Goal: Task Accomplishment & Management: Complete application form

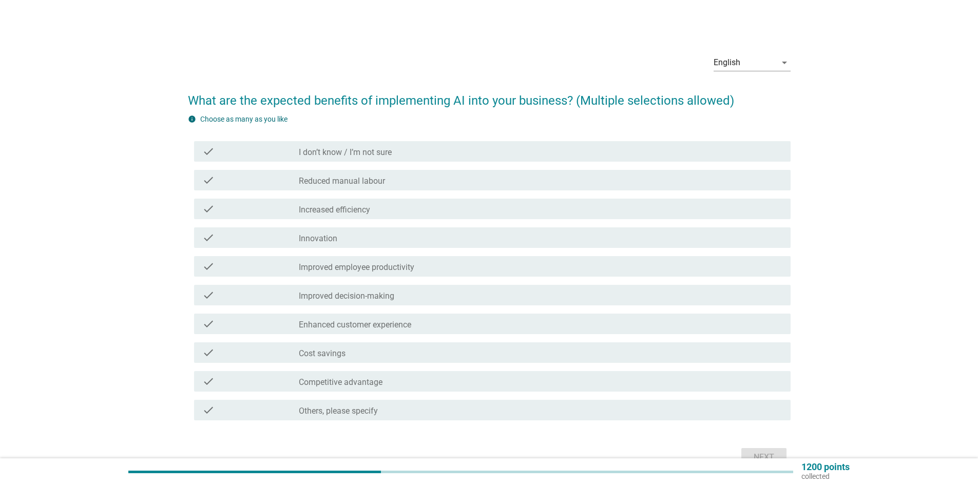
click at [477, 157] on div "check_box_outline_blank I don’t know / I’m not sure" at bounding box center [541, 151] width 484 height 12
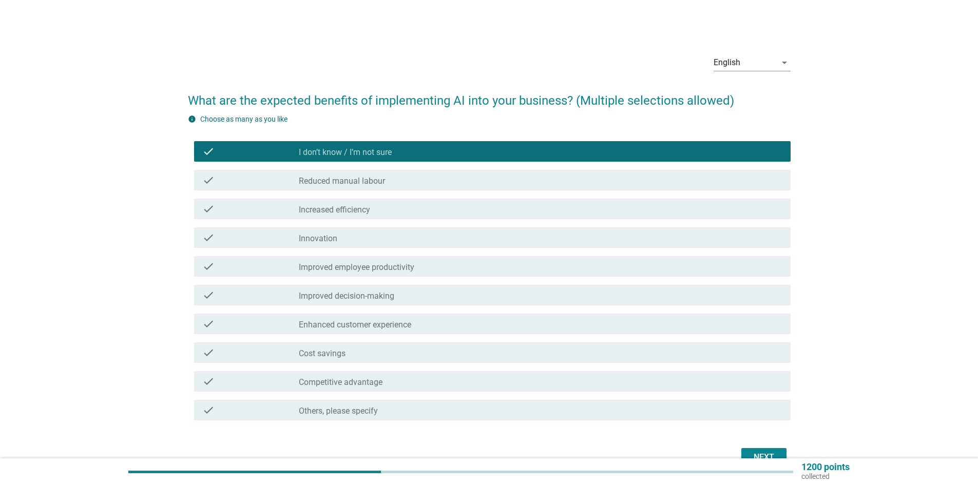
click at [373, 210] on div "check_box_outline_blank Increased efficiency" at bounding box center [541, 209] width 484 height 12
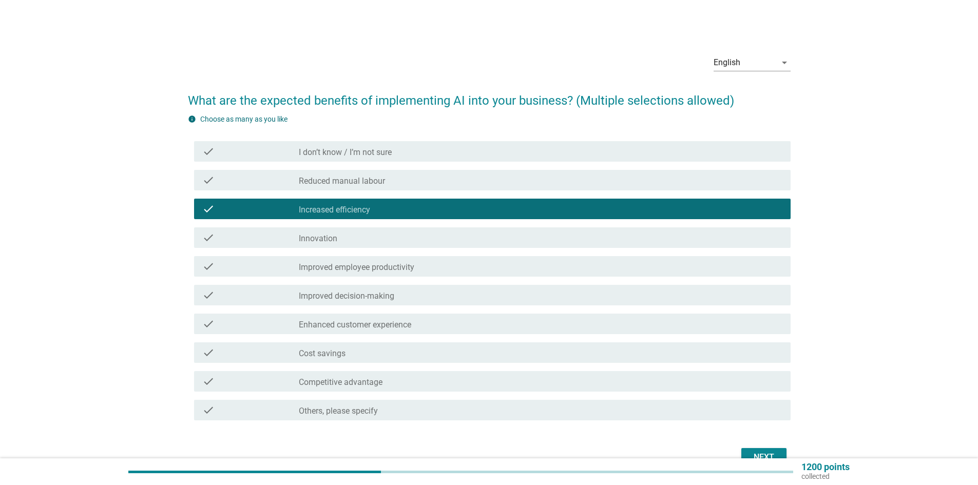
click at [369, 271] on label "Improved employee productivity" at bounding box center [357, 267] width 116 height 10
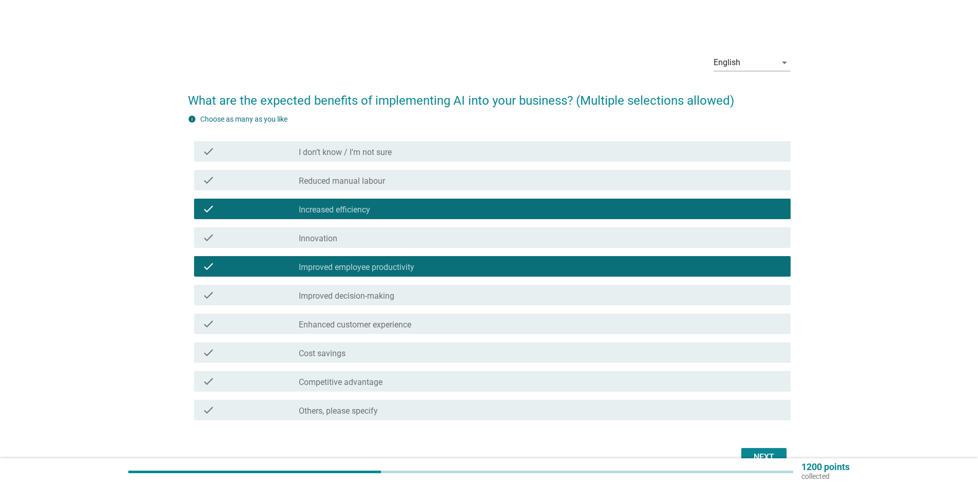
click at [378, 359] on div "check check_box_outline_blank Cost savings" at bounding box center [492, 353] width 597 height 21
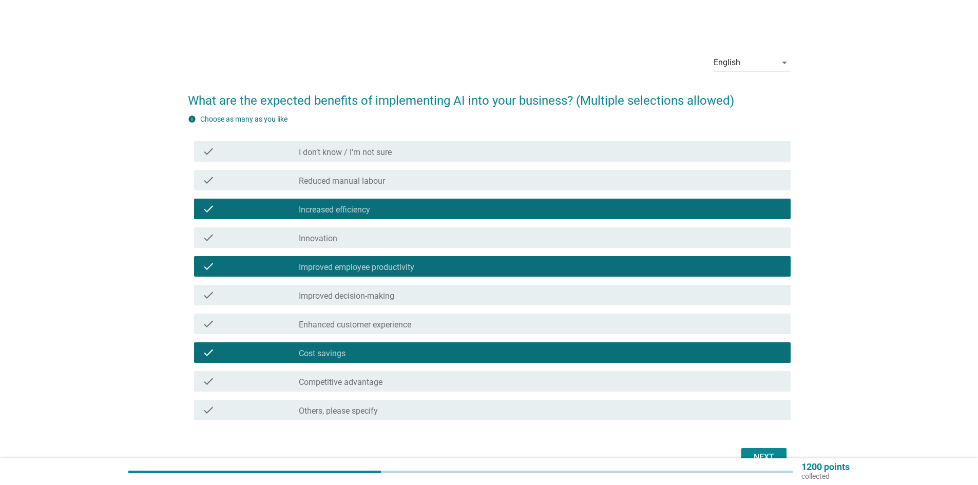
click at [392, 376] on div "check_box_outline_blank Competitive advantage" at bounding box center [541, 381] width 484 height 12
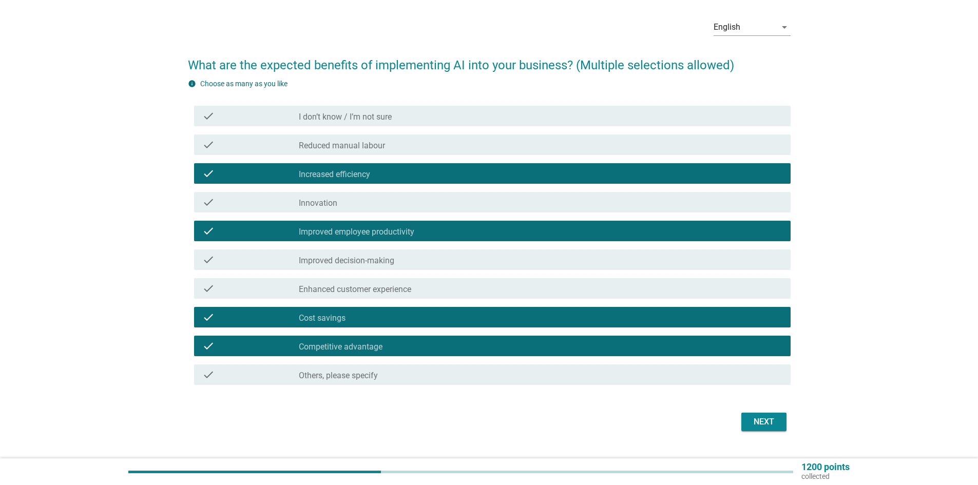
scroll to position [58, 0]
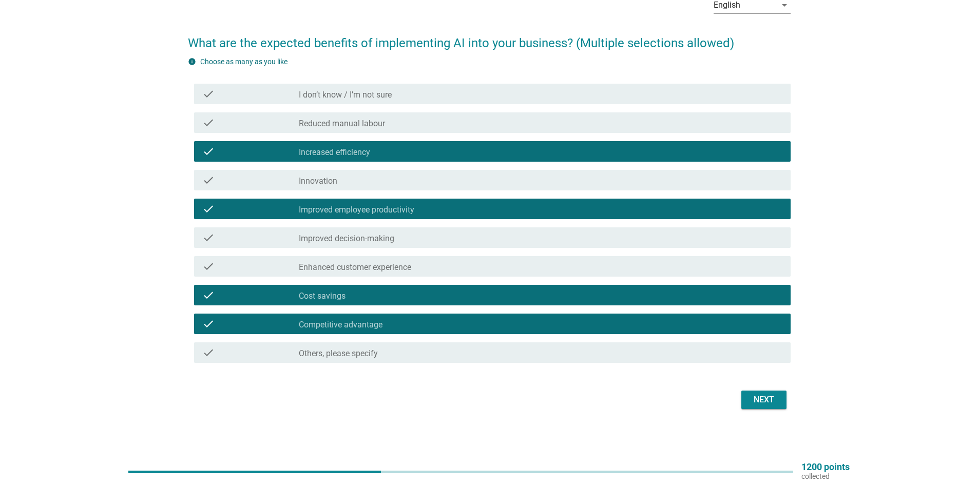
click at [751, 402] on div "Next" at bounding box center [764, 400] width 29 height 12
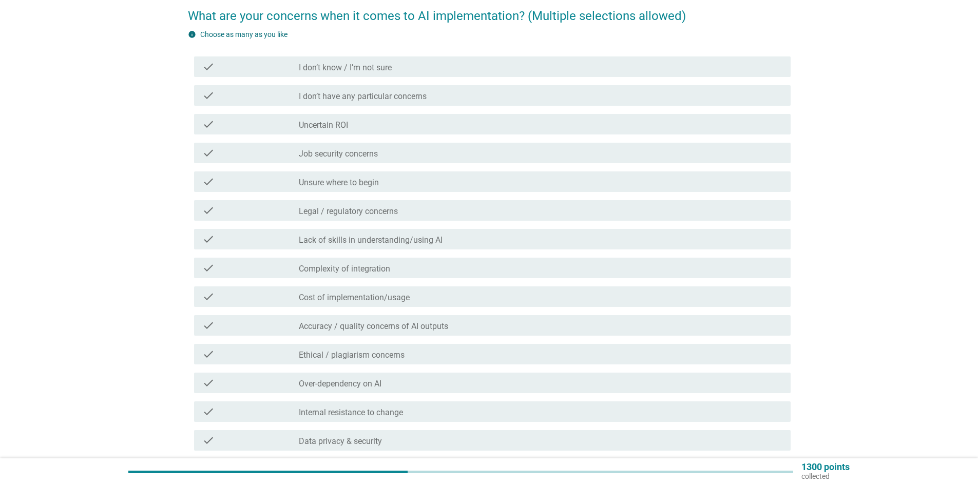
scroll to position [103, 0]
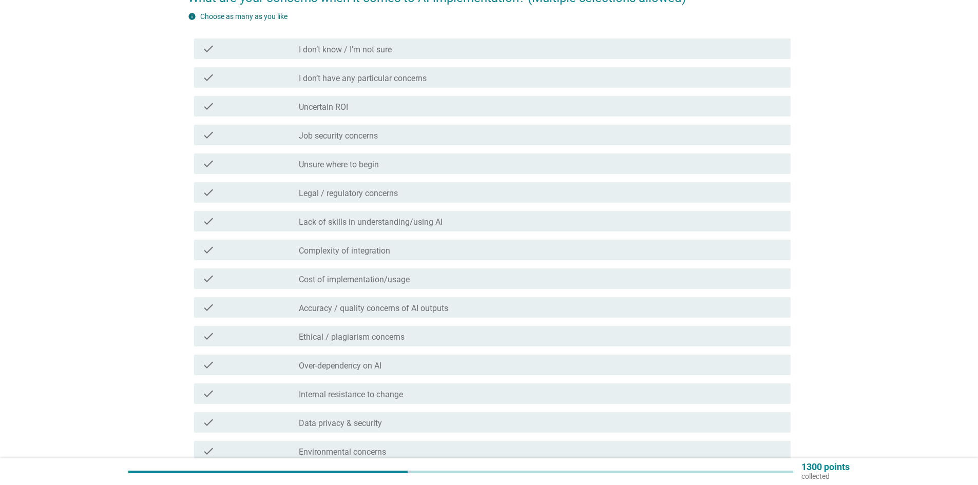
click at [405, 169] on div "check_box_outline_blank Unsure where to begin" at bounding box center [541, 164] width 484 height 12
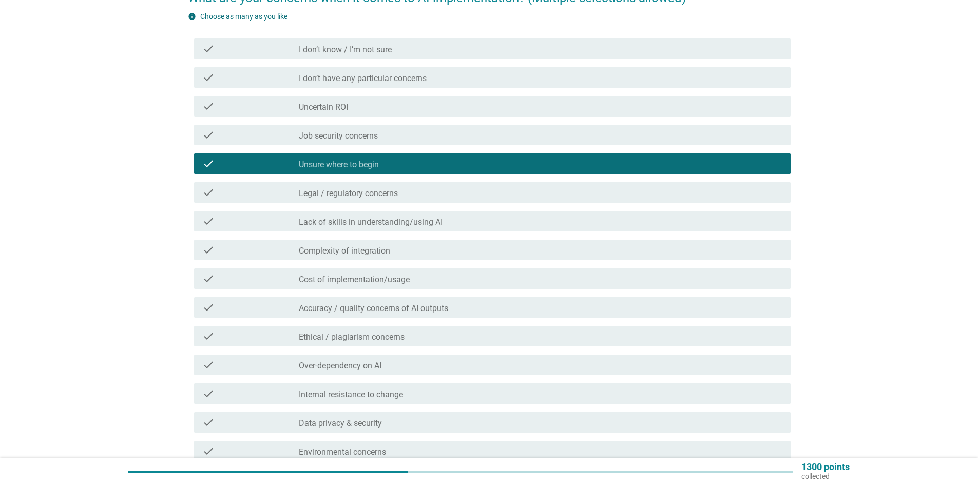
click at [484, 225] on div "check_box_outline_blank Lack of skills in understanding/using AI" at bounding box center [541, 221] width 484 height 12
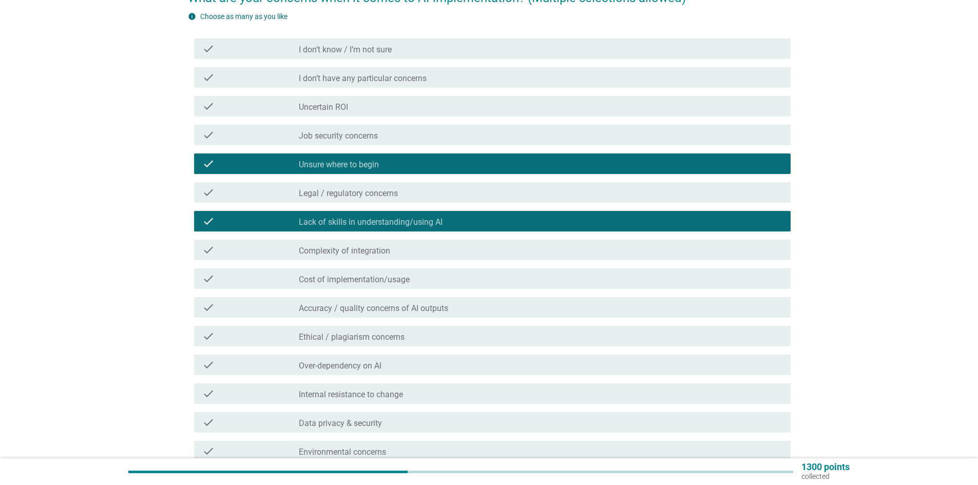
scroll to position [205, 0]
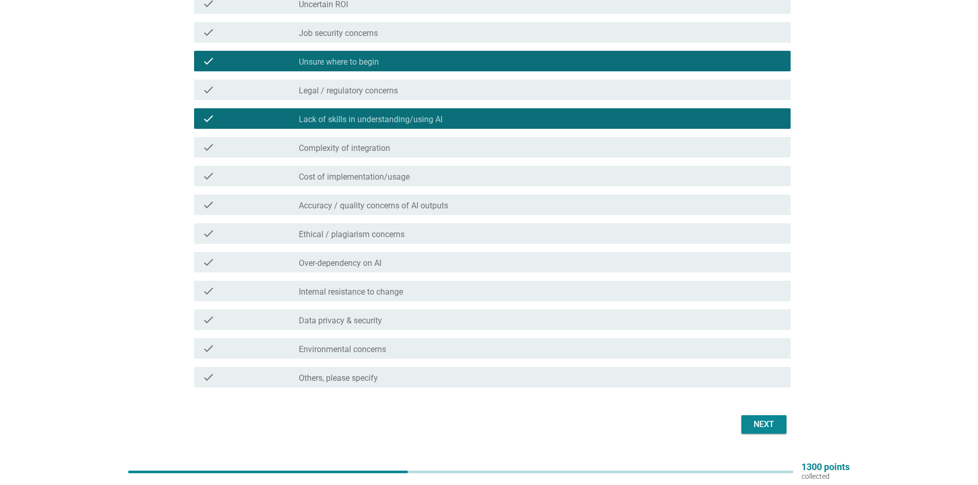
click at [766, 418] on button "Next" at bounding box center [764, 424] width 45 height 18
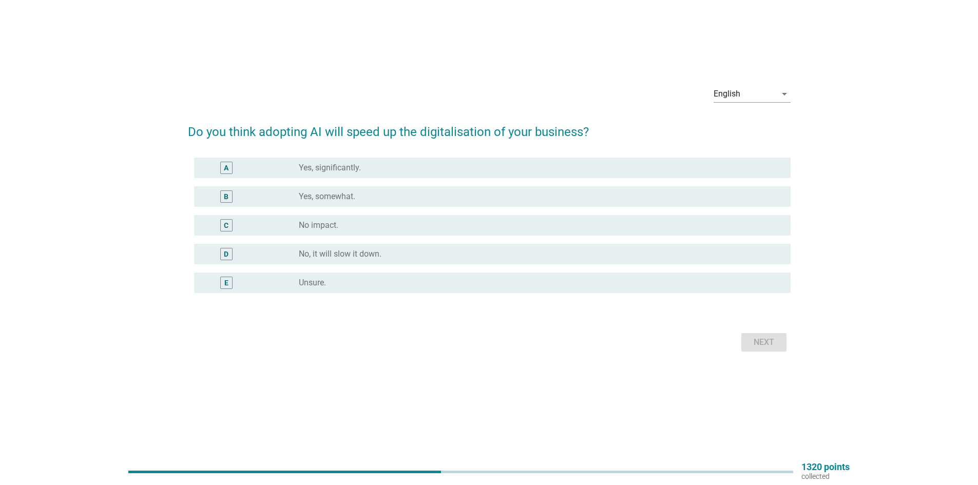
scroll to position [0, 0]
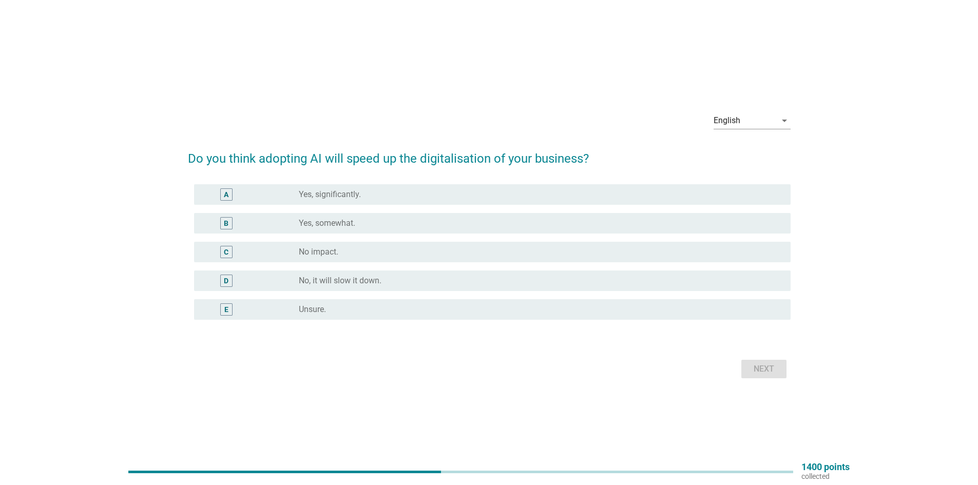
click at [360, 223] on div "radio_button_unchecked Yes, somewhat." at bounding box center [537, 223] width 476 height 10
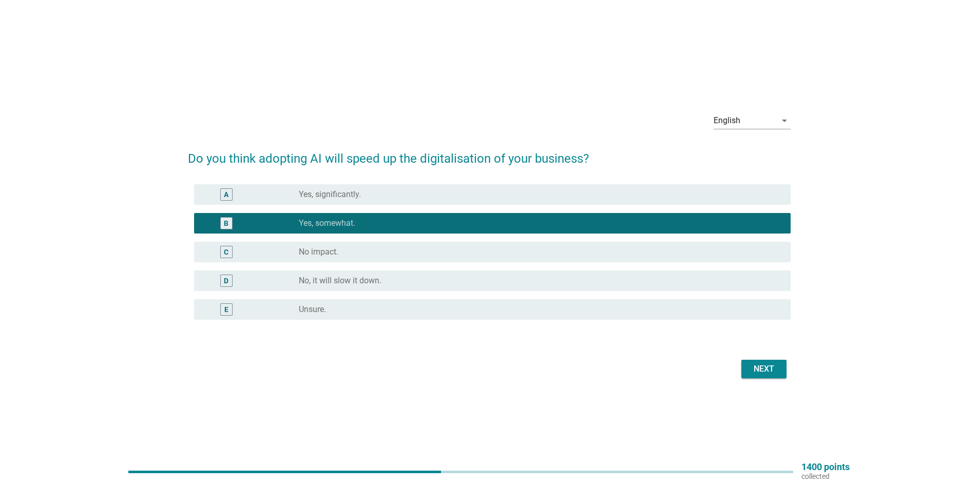
click at [752, 363] on div "Next" at bounding box center [764, 369] width 29 height 12
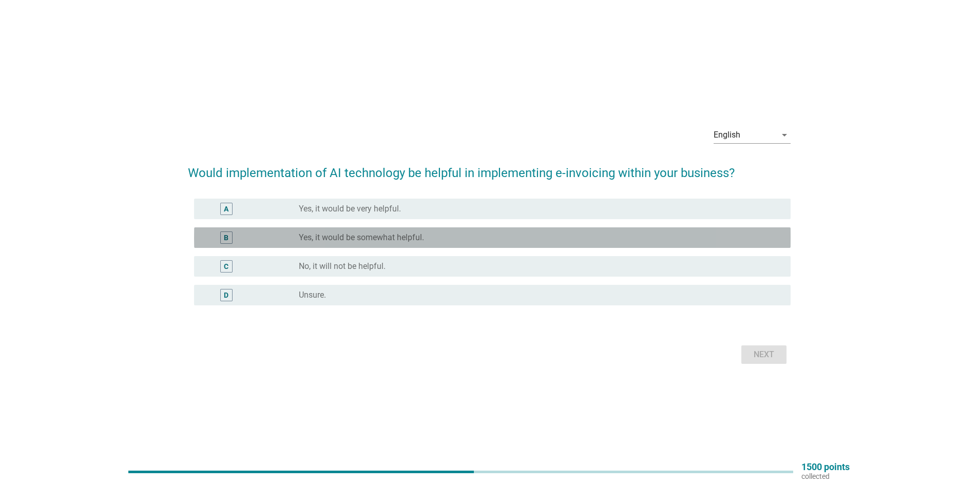
click at [362, 242] on label "Yes, it would be somewhat helpful." at bounding box center [361, 238] width 125 height 10
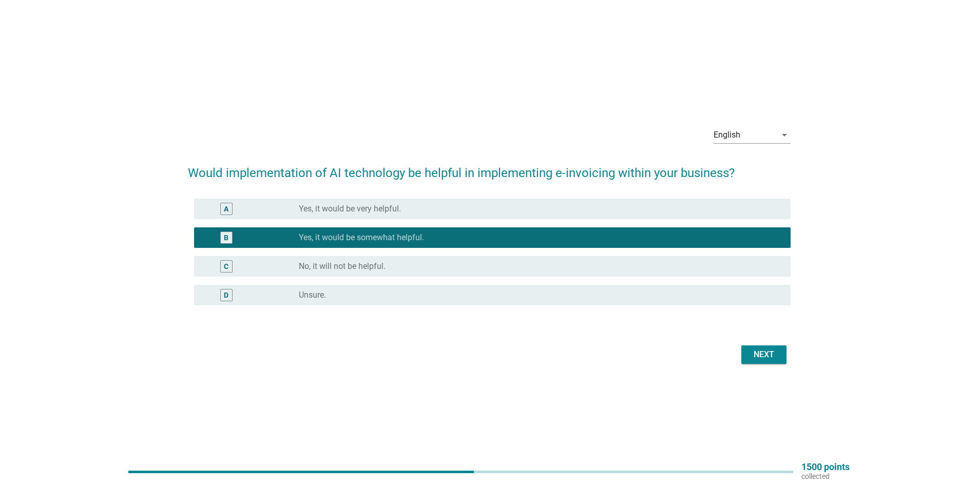
click at [750, 361] on div "Next" at bounding box center [764, 355] width 29 height 12
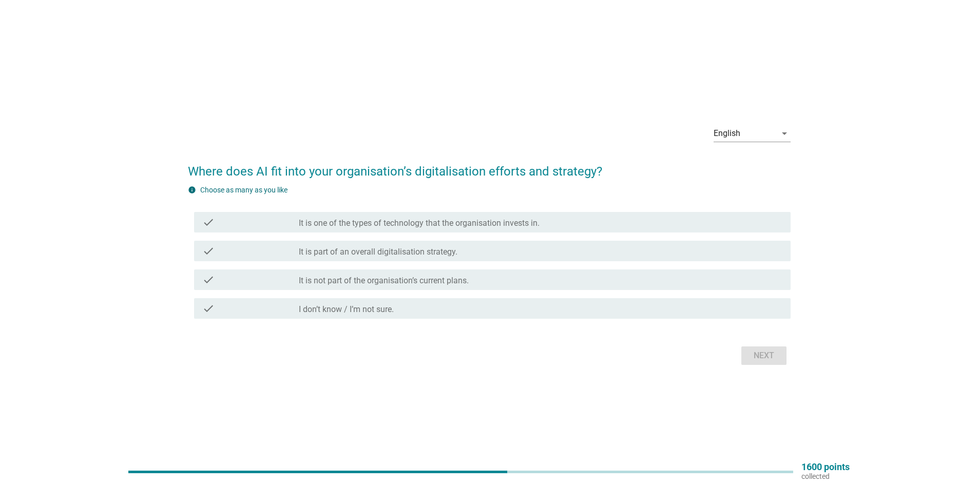
click at [447, 283] on label "It is not part of the organisation’s current plans." at bounding box center [384, 281] width 170 height 10
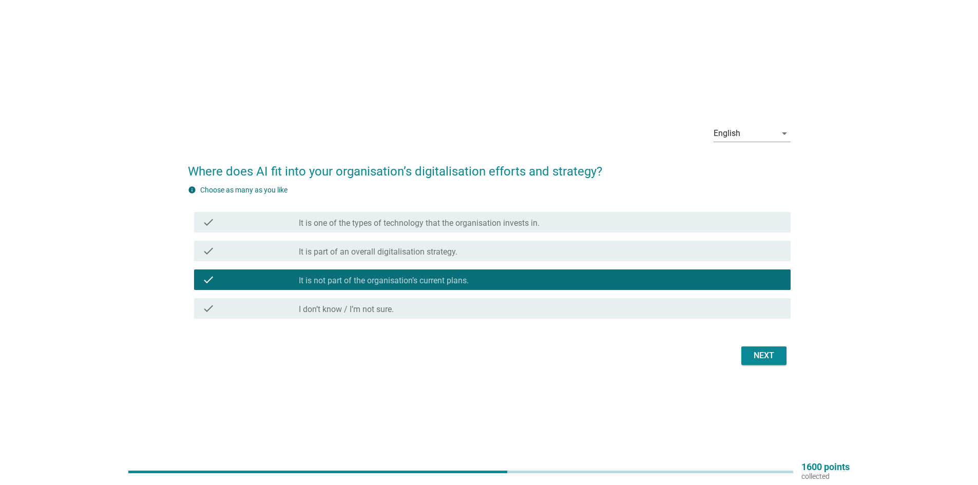
click at [775, 353] on div "Next" at bounding box center [764, 356] width 29 height 12
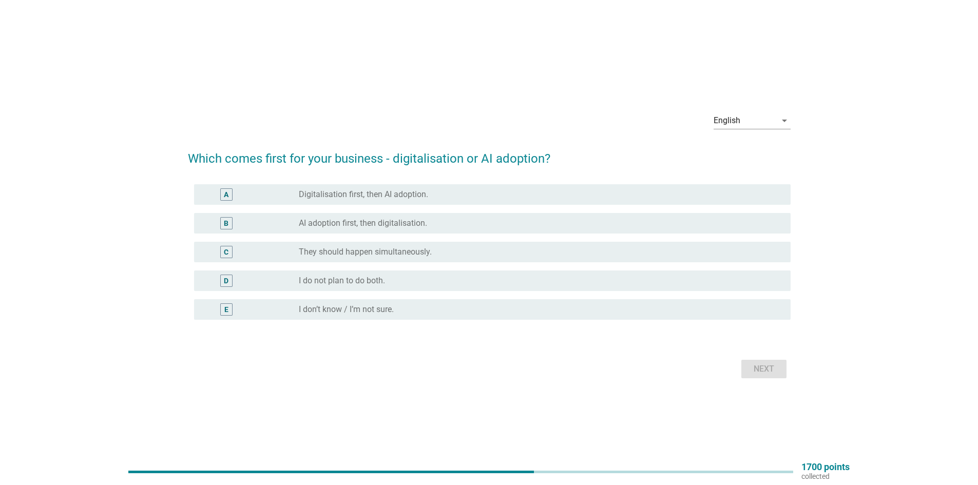
click at [460, 191] on div "radio_button_unchecked Digitalisation first, then AI adoption." at bounding box center [537, 195] width 476 height 10
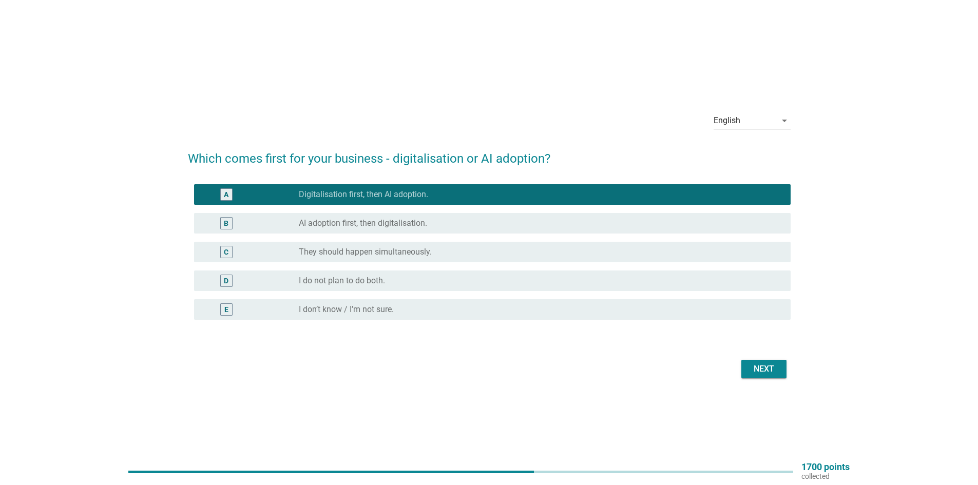
drag, startPoint x: 344, startPoint y: 257, endPoint x: 424, endPoint y: 277, distance: 82.6
click at [345, 254] on label "They should happen simultaneously." at bounding box center [365, 252] width 133 height 10
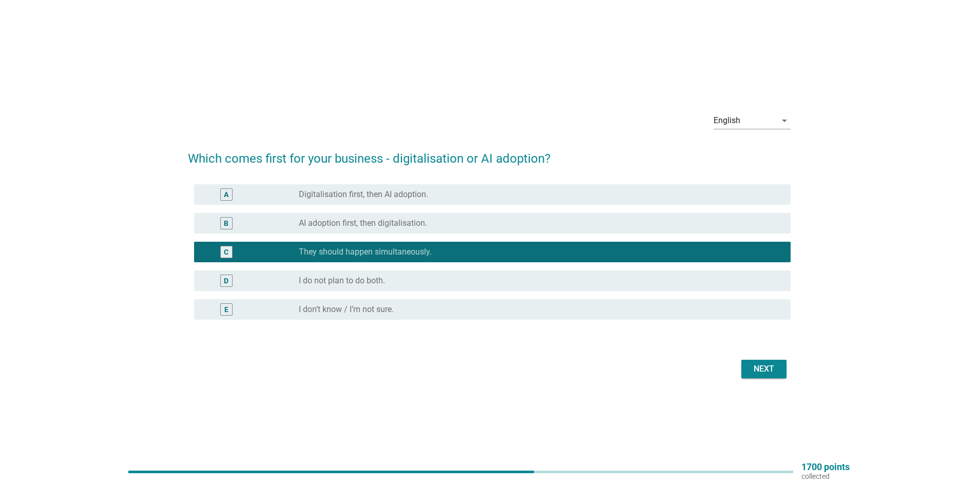
click at [764, 366] on div "Next" at bounding box center [764, 369] width 29 height 12
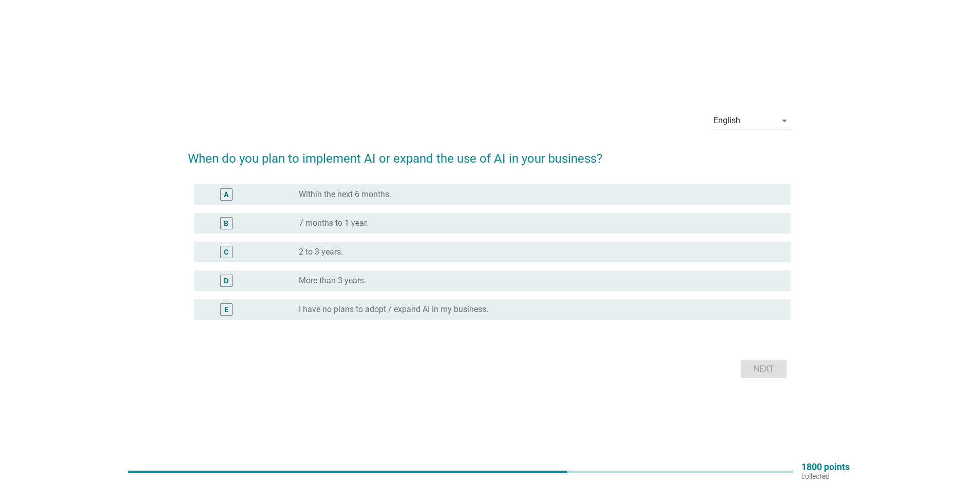
click at [386, 248] on div "radio_button_unchecked 2 to 3 years." at bounding box center [537, 252] width 476 height 10
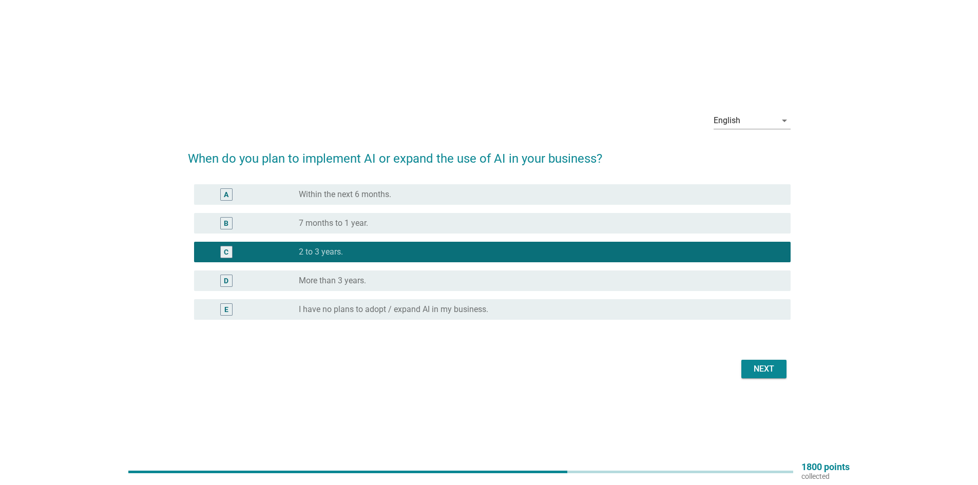
click at [764, 366] on div "Next" at bounding box center [764, 369] width 29 height 12
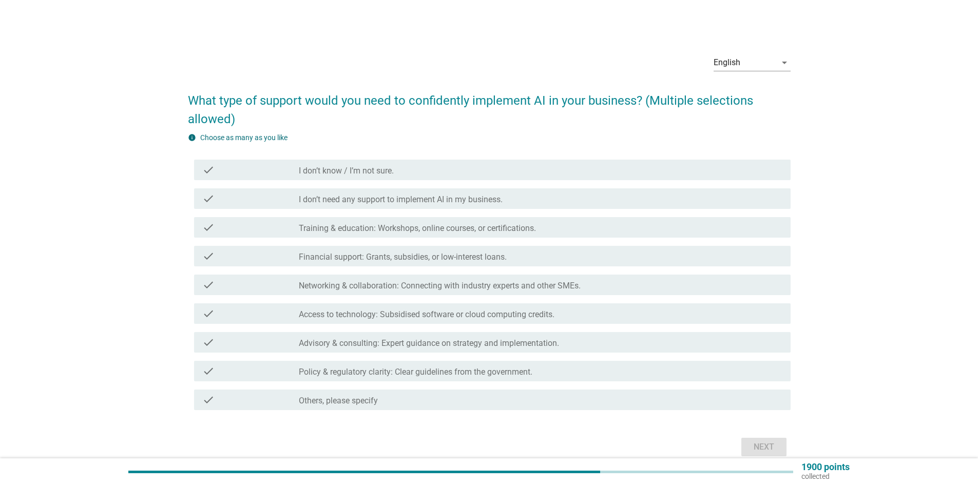
click at [459, 228] on label "Training & education: Workshops, online courses, or certifications." at bounding box center [417, 228] width 237 height 10
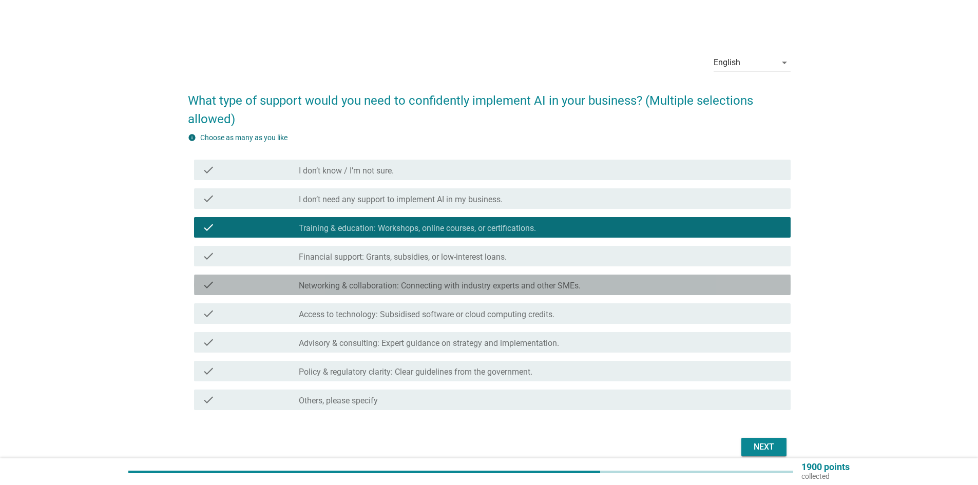
click at [461, 283] on label "Networking & collaboration: Connecting with industry experts and other SMEs." at bounding box center [440, 286] width 282 height 10
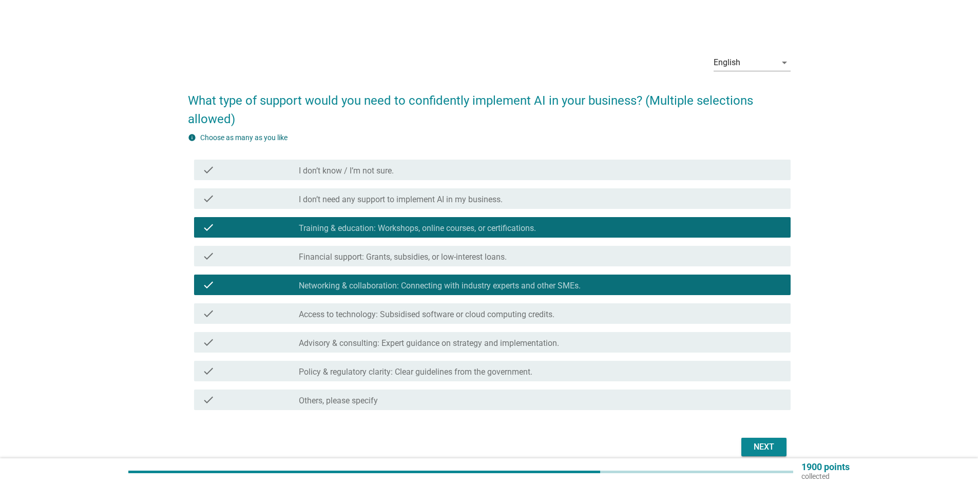
click at [463, 307] on div "check check_box_outline_blank Access to technology: Subsidised software or clou…" at bounding box center [492, 314] width 597 height 21
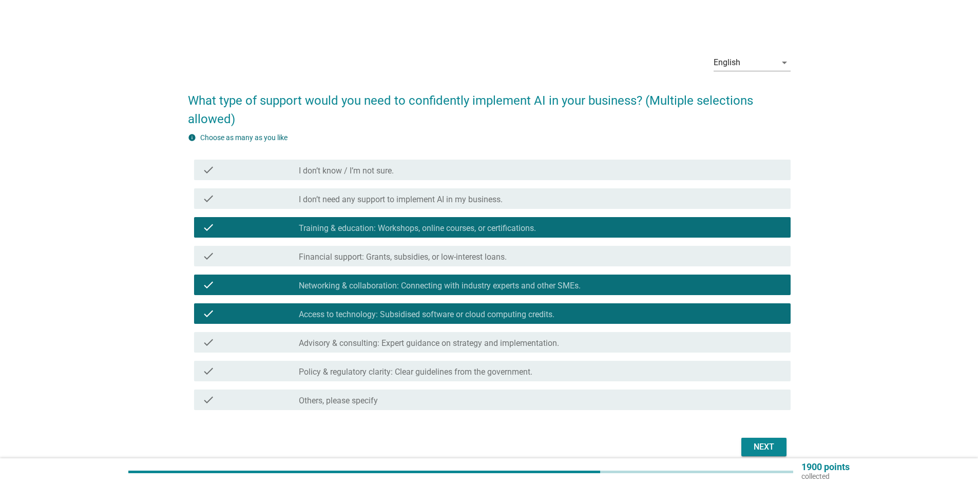
drag, startPoint x: 491, startPoint y: 342, endPoint x: 582, endPoint y: 369, distance: 95.4
click at [491, 340] on label "Advisory & consulting: Expert guidance on strategy and implementation." at bounding box center [429, 343] width 260 height 10
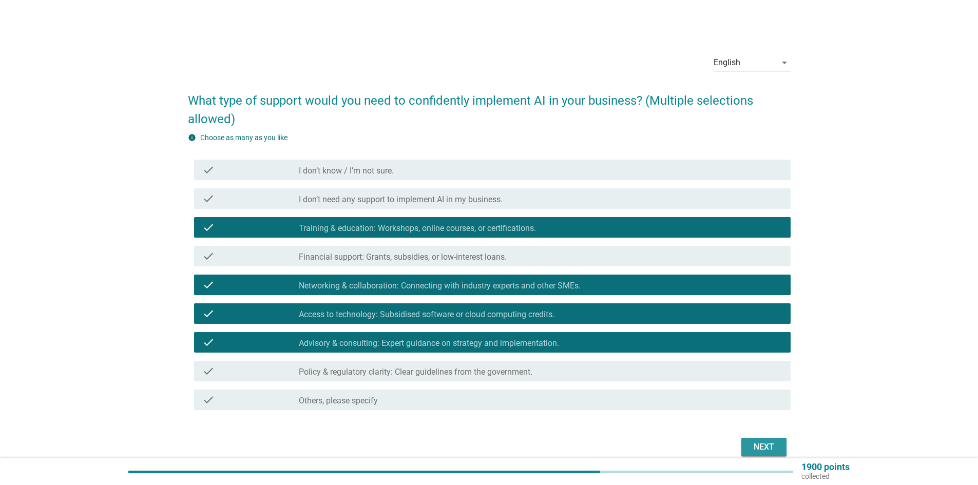
click at [754, 440] on button "Next" at bounding box center [764, 447] width 45 height 18
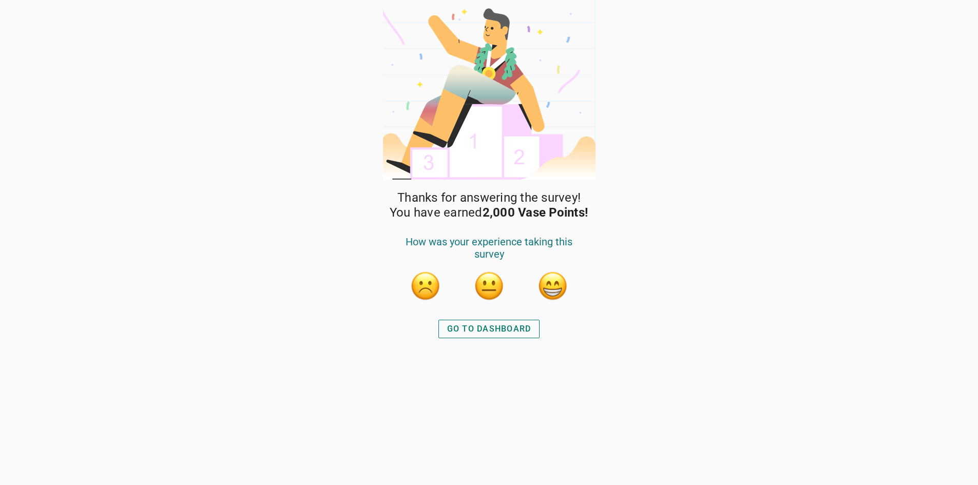
click at [503, 336] on button "GO TO DASHBOARD" at bounding box center [490, 329] width 102 height 18
